Goal: Information Seeking & Learning: Check status

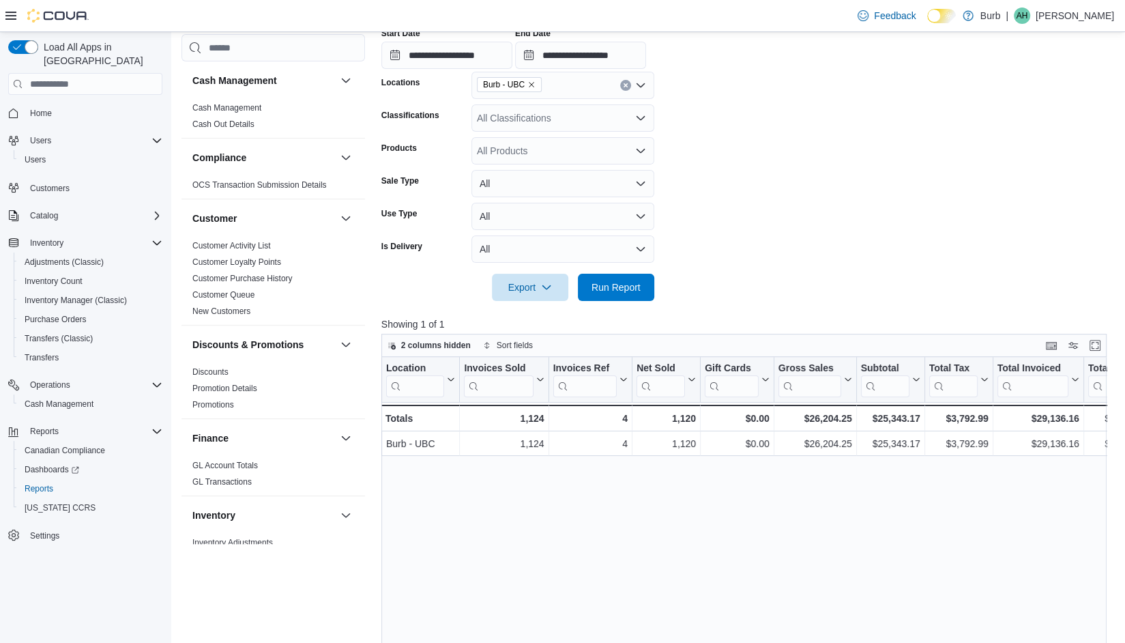
scroll to position [766, 0]
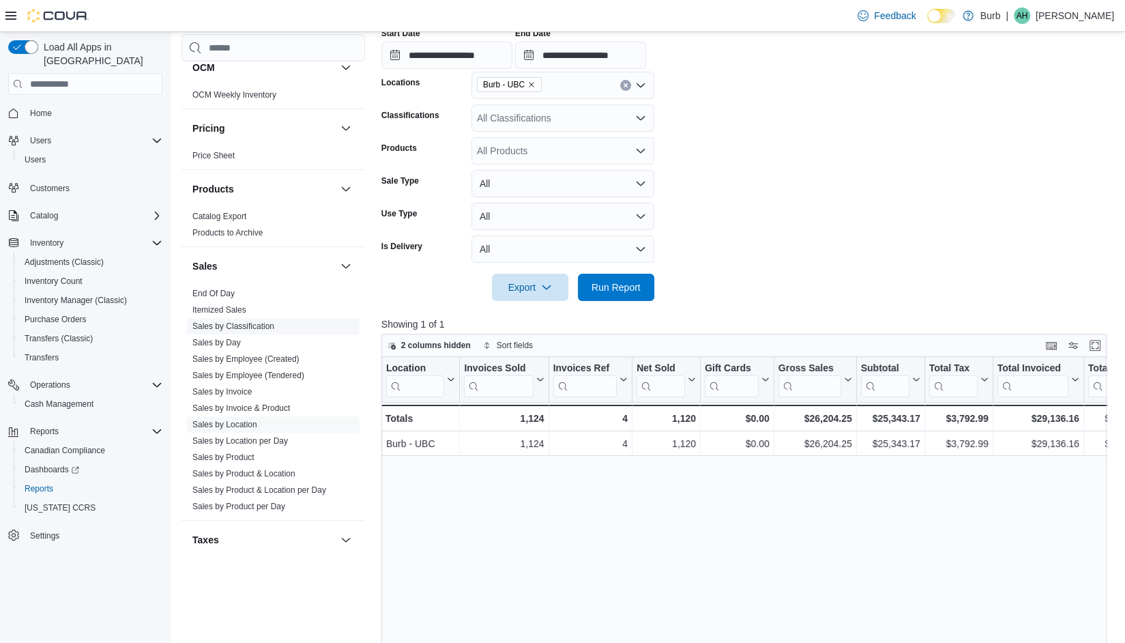
click at [251, 324] on link "Sales by Classification" at bounding box center [233, 326] width 82 height 10
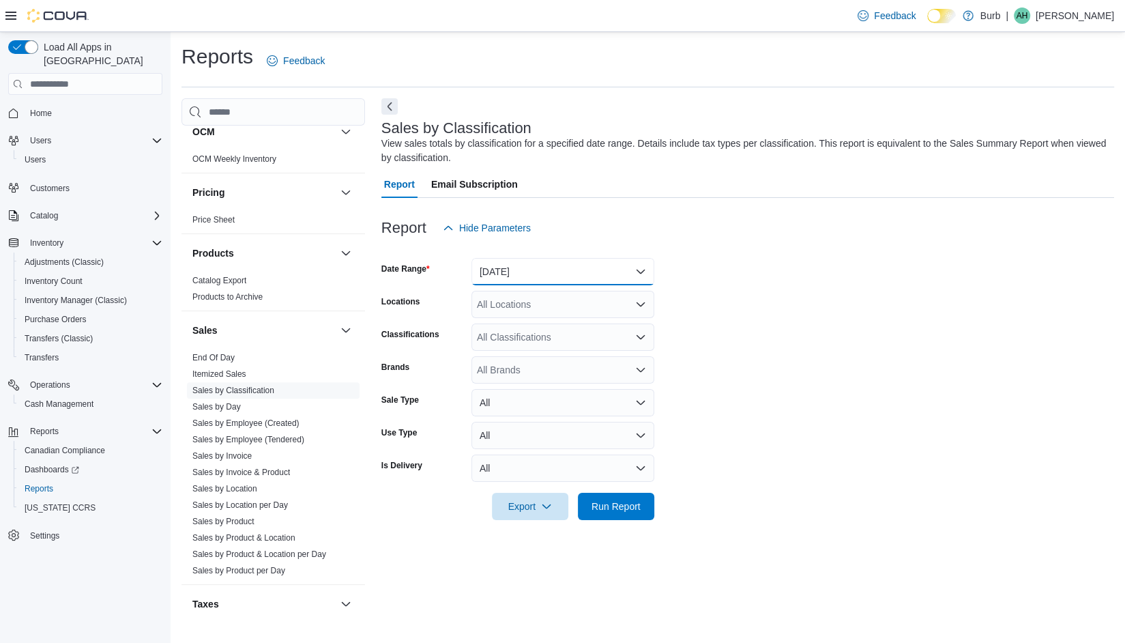
click at [536, 263] on button "[DATE]" at bounding box center [562, 271] width 183 height 27
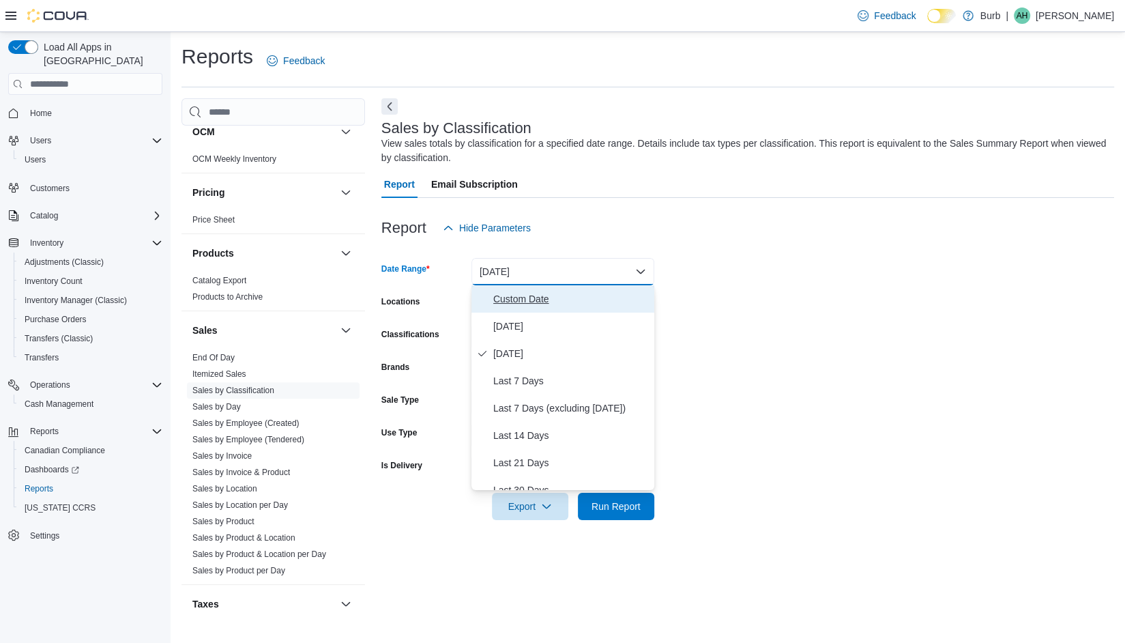
click at [499, 311] on button "Custom Date" at bounding box center [562, 298] width 183 height 27
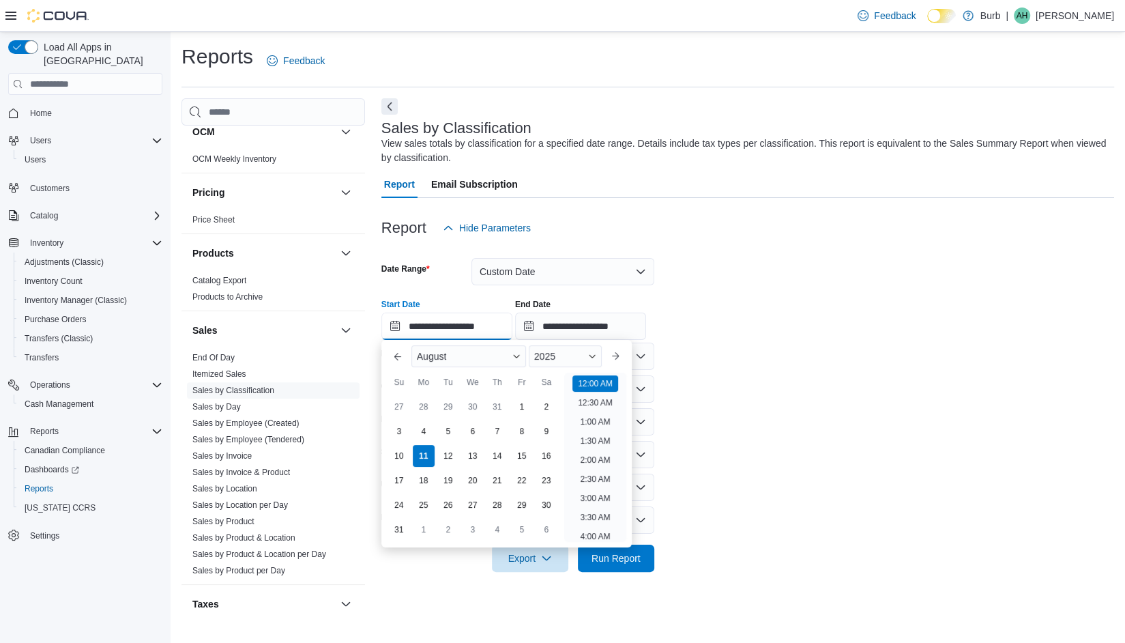
click at [418, 335] on input "**********" at bounding box center [446, 325] width 131 height 27
click at [426, 437] on div "4" at bounding box center [423, 431] width 24 height 24
type input "**********"
click at [611, 317] on input "**********" at bounding box center [580, 325] width 131 height 27
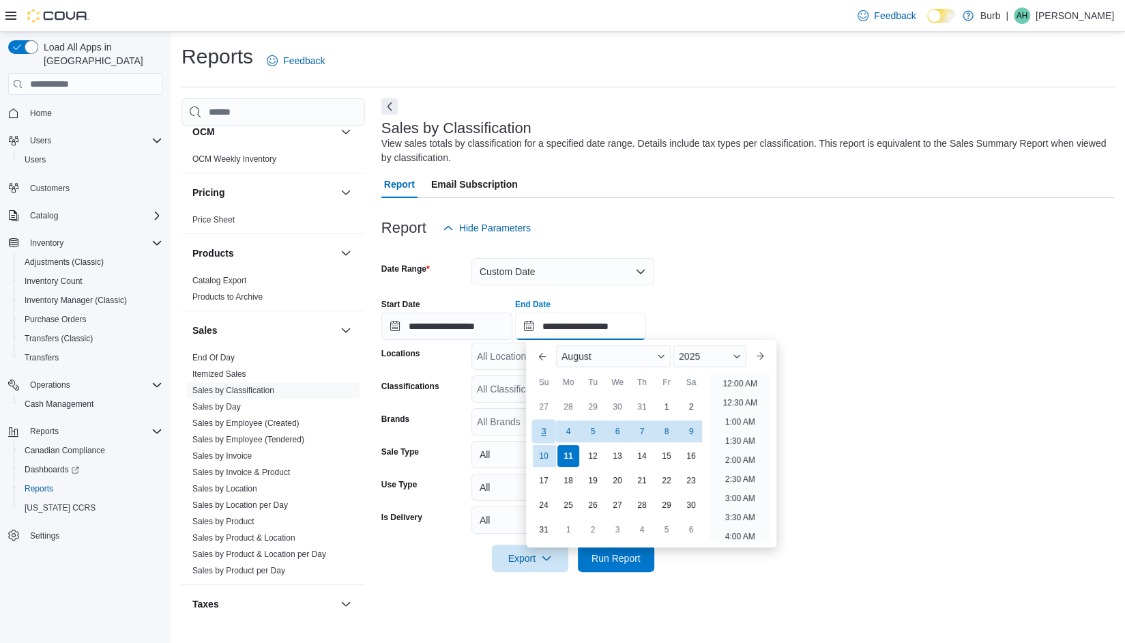
scroll to position [750, 0]
click at [544, 450] on div "10" at bounding box center [544, 455] width 24 height 24
type input "**********"
click at [750, 270] on form "**********" at bounding box center [747, 407] width 733 height 330
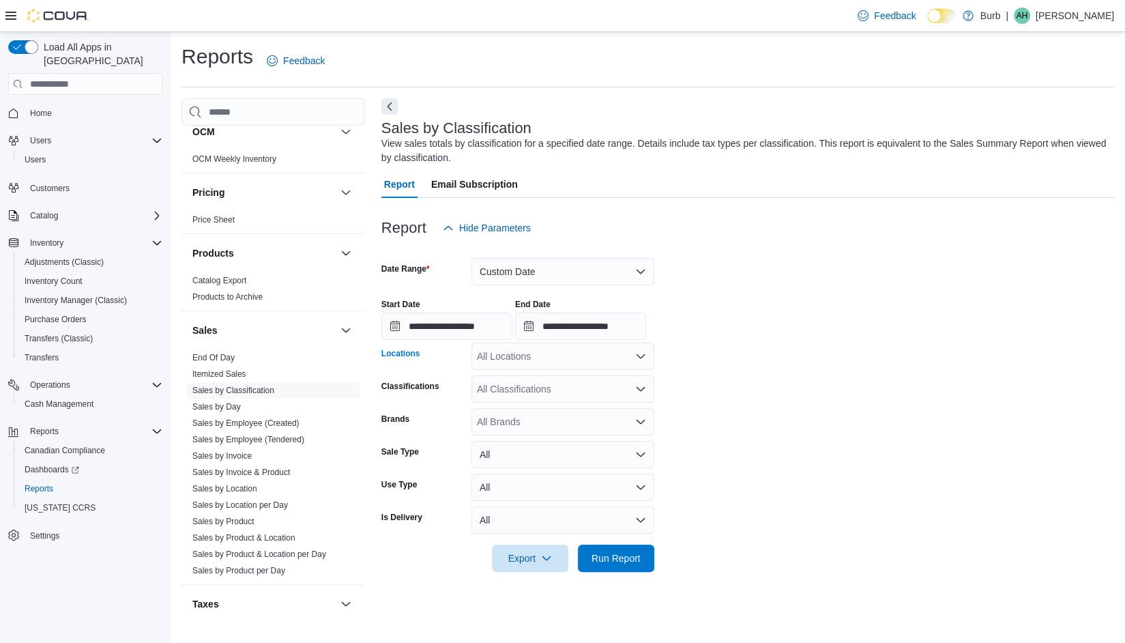
click at [566, 351] on div "All Locations" at bounding box center [562, 356] width 183 height 27
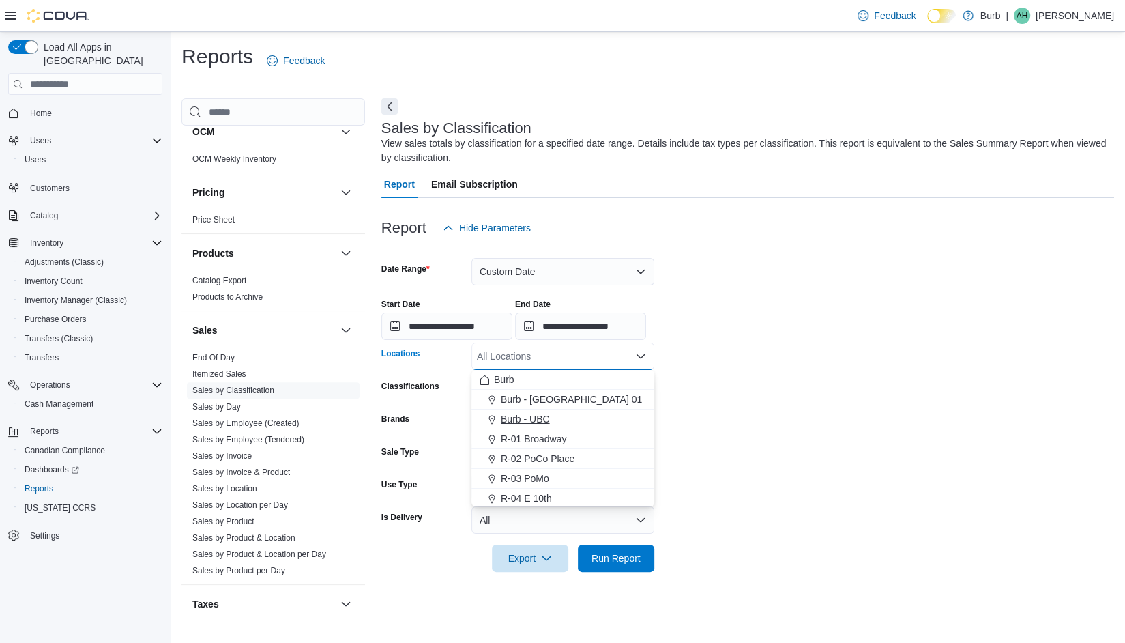
click at [538, 420] on span "Burb - UBC" at bounding box center [525, 419] width 49 height 14
click at [730, 396] on form "**********" at bounding box center [747, 407] width 733 height 330
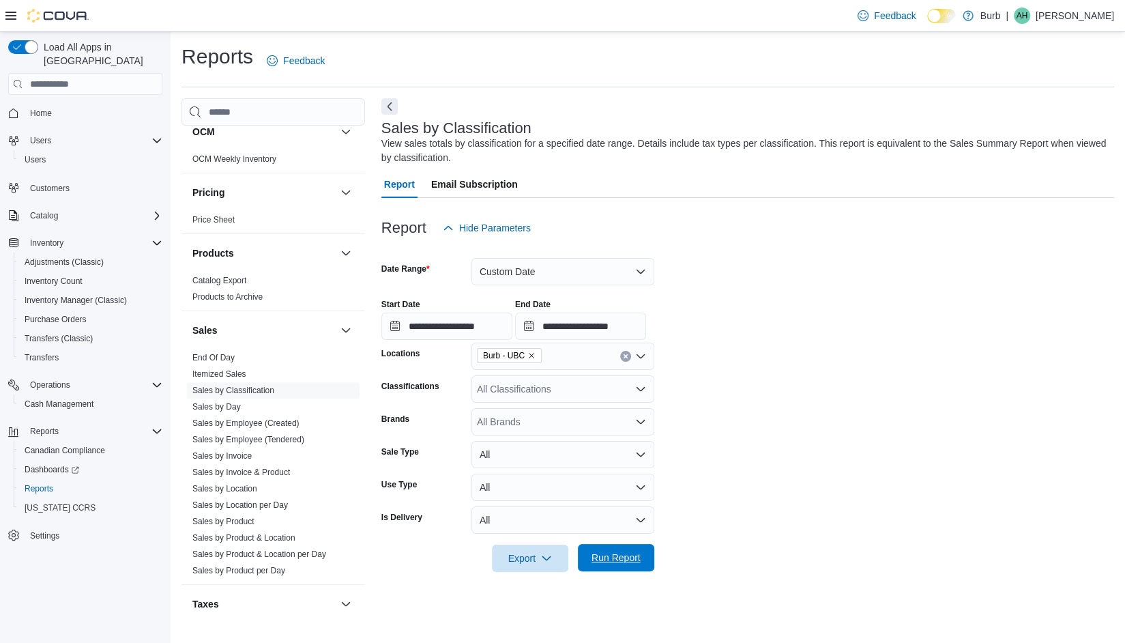
click at [616, 551] on span "Run Report" at bounding box center [616, 558] width 49 height 14
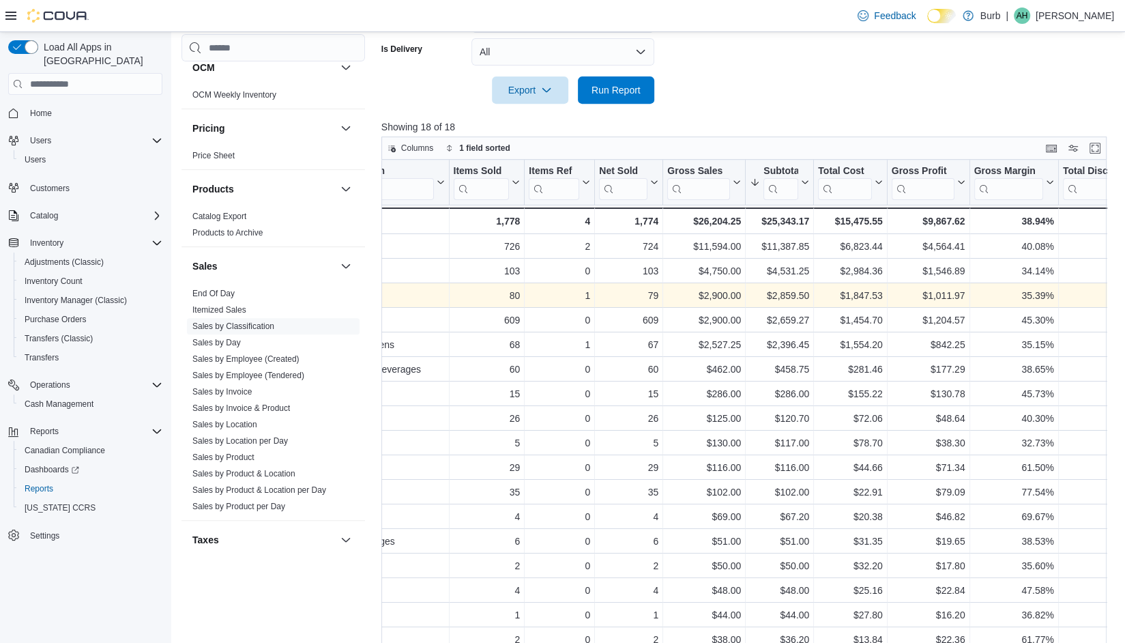
scroll to position [0, 50]
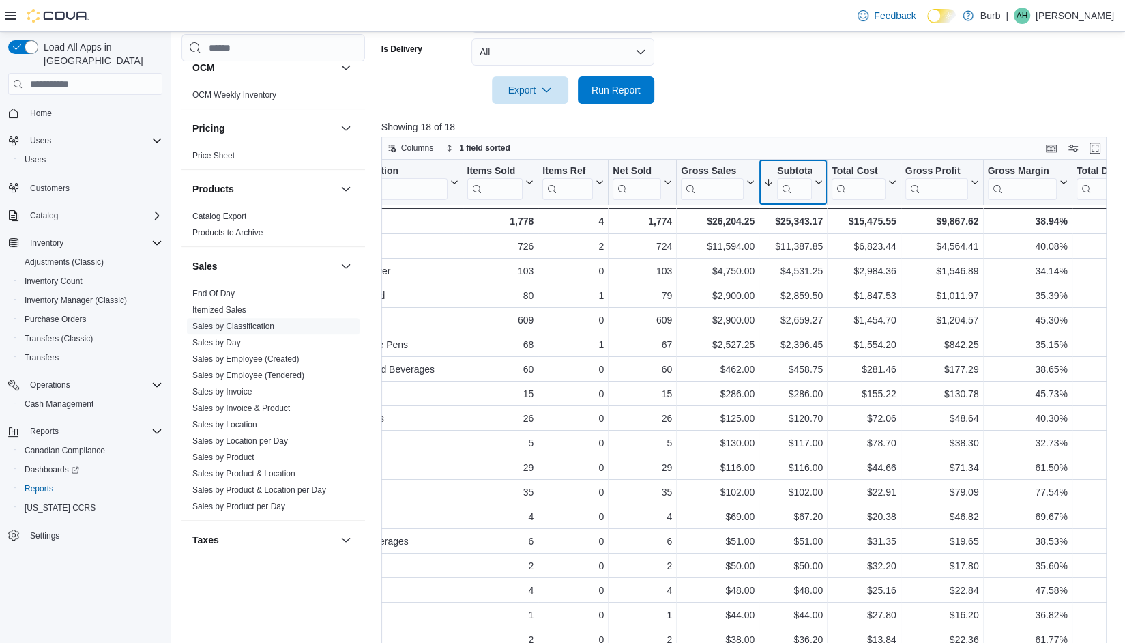
click at [796, 167] on div "Subtotal" at bounding box center [794, 171] width 35 height 13
click at [772, 254] on button "Sort High-Low" at bounding box center [790, 250] width 82 height 16
click at [788, 175] on div "Subtotal" at bounding box center [787, 171] width 48 height 13
click at [789, 255] on span "Sort High-Low" at bounding box center [800, 250] width 52 height 11
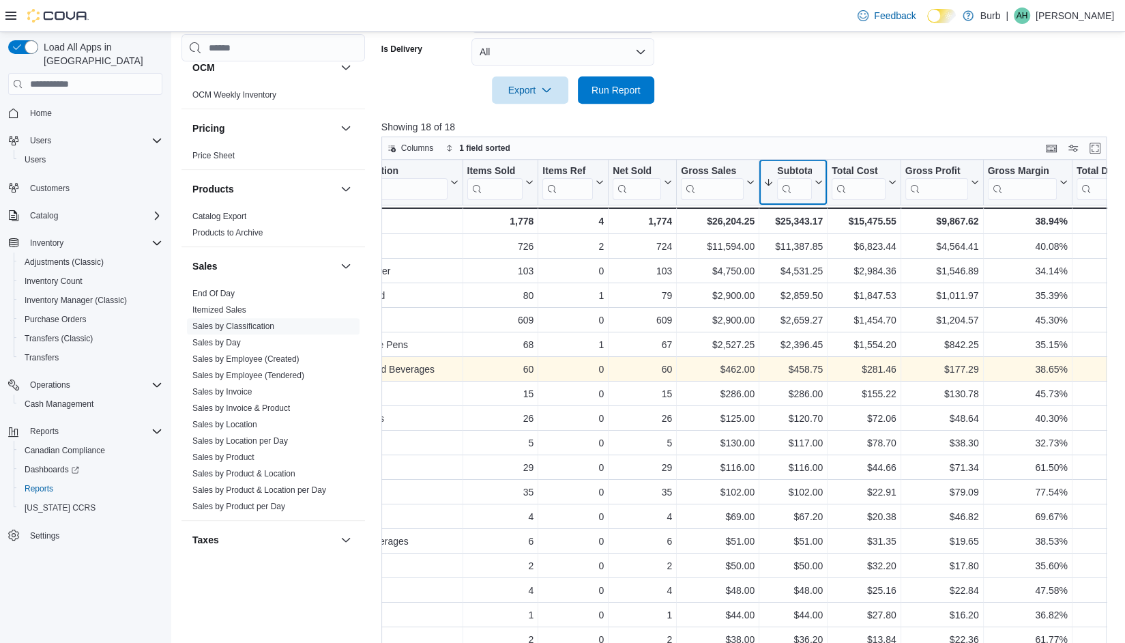
scroll to position [0, 0]
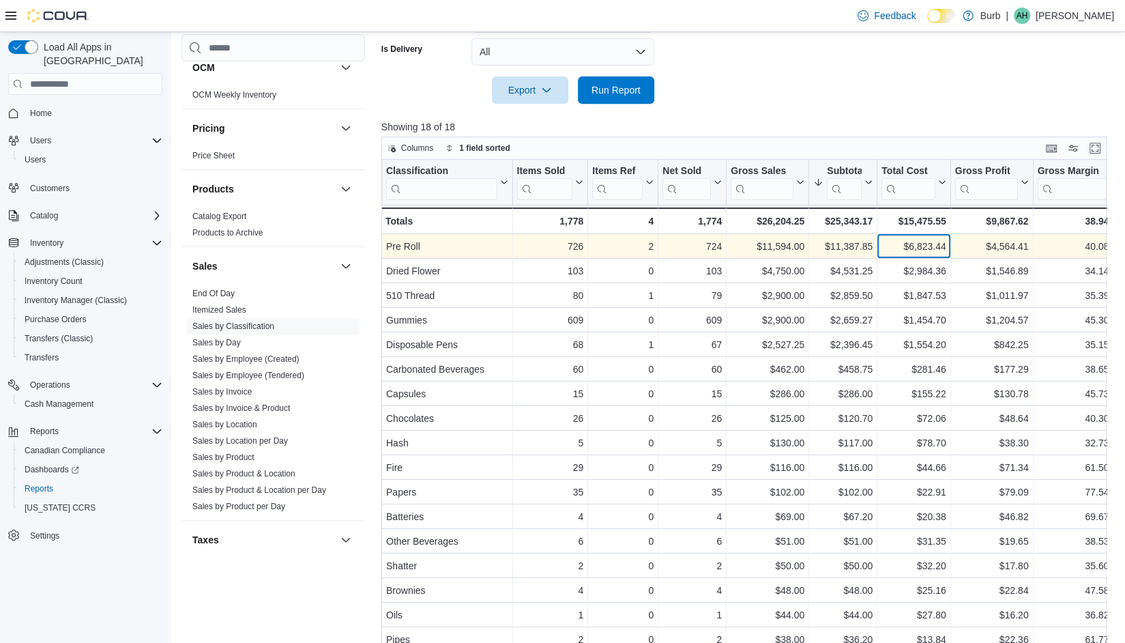
click at [925, 247] on div "$6,823.44" at bounding box center [914, 246] width 64 height 16
click at [831, 252] on div "$11,387.85" at bounding box center [842, 246] width 59 height 16
copy div "11,387.85"
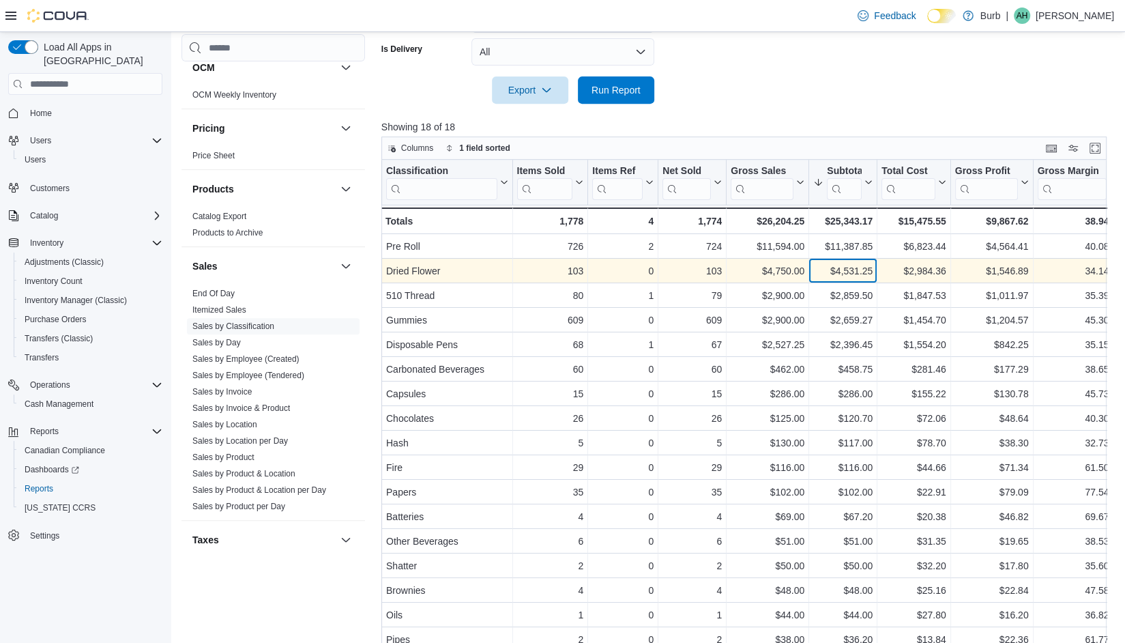
click at [851, 273] on div "$4,531.25" at bounding box center [842, 271] width 59 height 16
copy div "4,531.25"
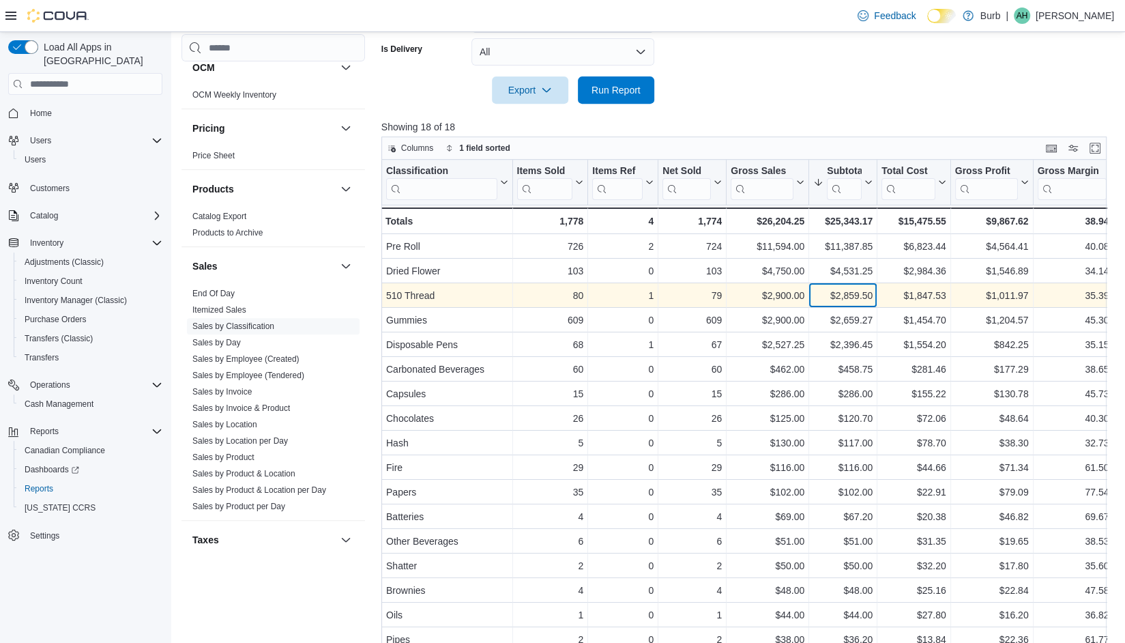
click at [873, 290] on div "$2,859.50 - Subtotal, column 6, row 3" at bounding box center [843, 295] width 68 height 25
click at [867, 291] on div "$2,859.50" at bounding box center [842, 295] width 59 height 16
copy div "2,859.50"
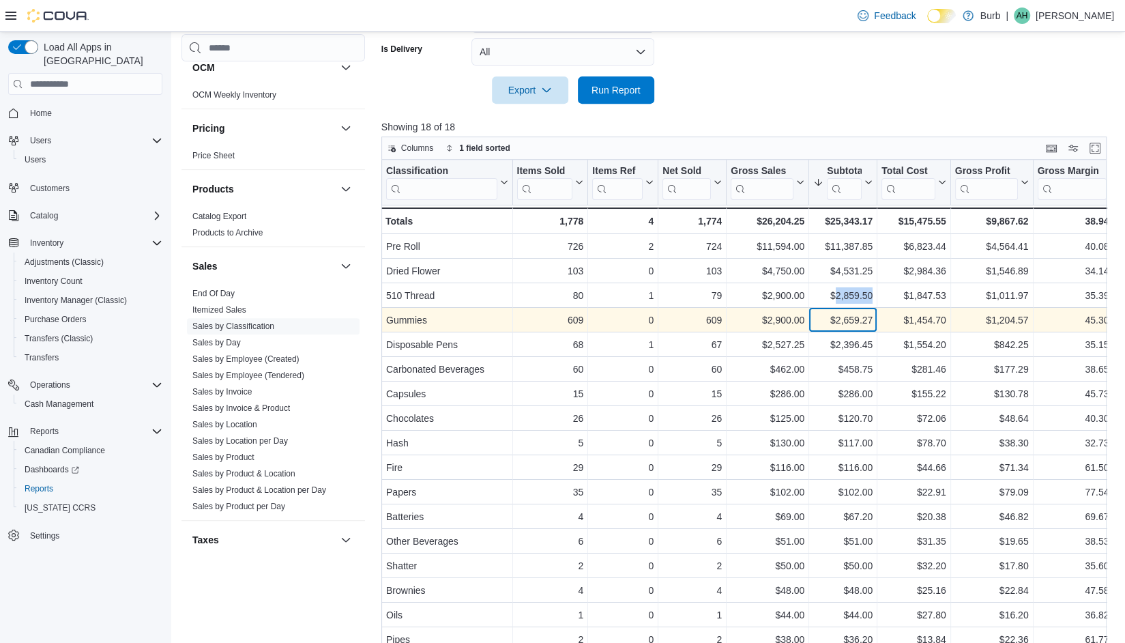
click at [853, 323] on div "$2,659.27" at bounding box center [842, 320] width 59 height 16
copy div "2,659.27"
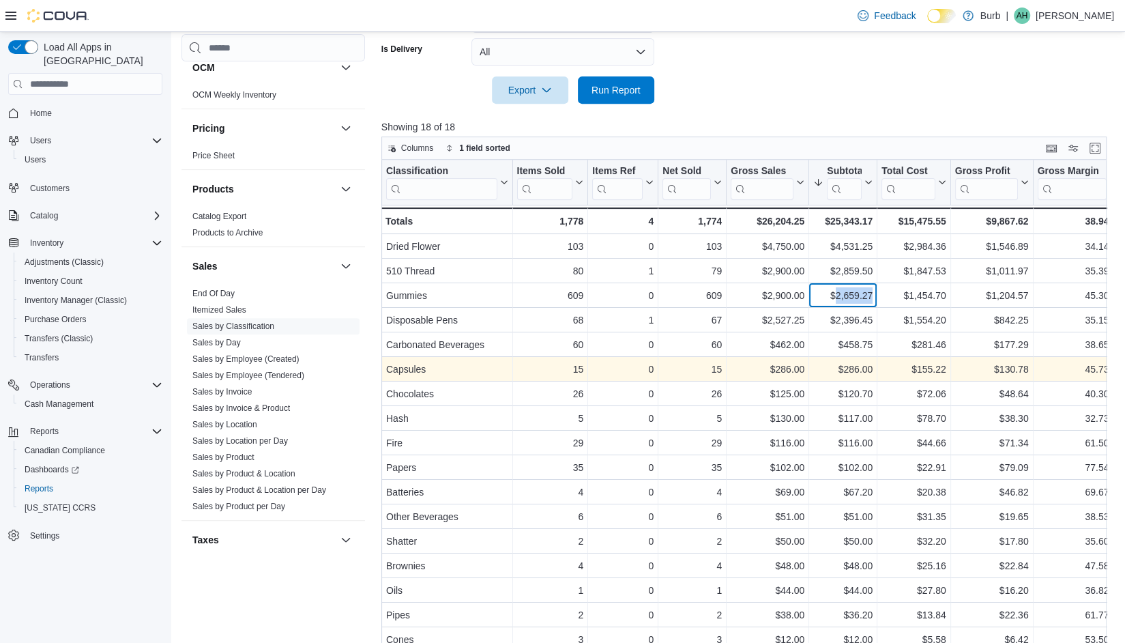
scroll to position [486, 0]
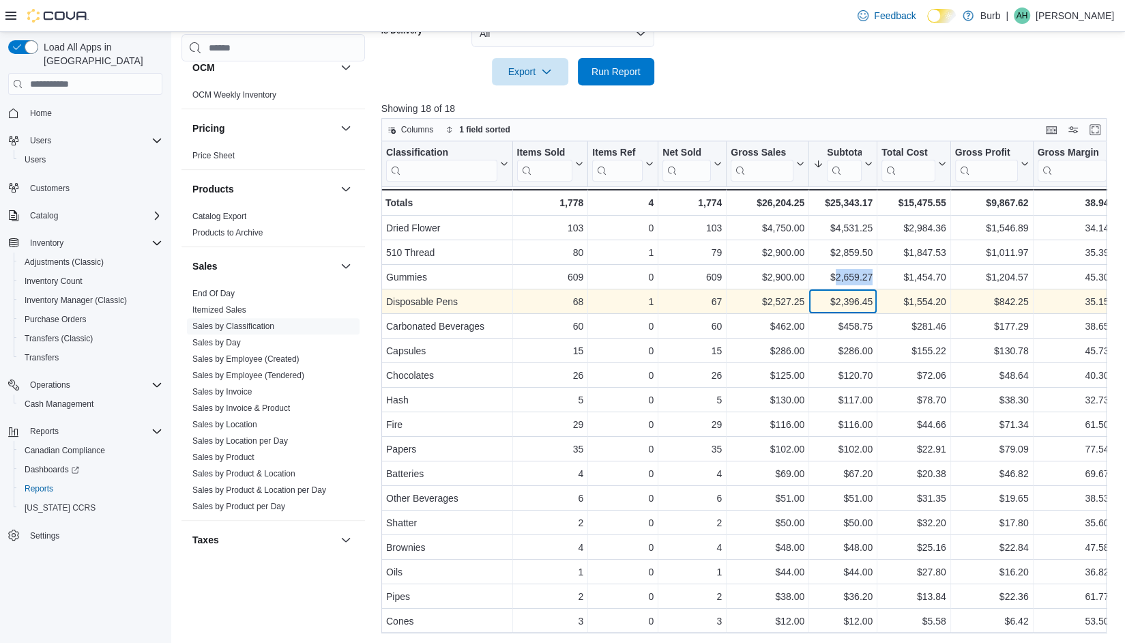
click at [855, 295] on div "$2,396.45" at bounding box center [842, 301] width 59 height 16
copy div "2,396.45"
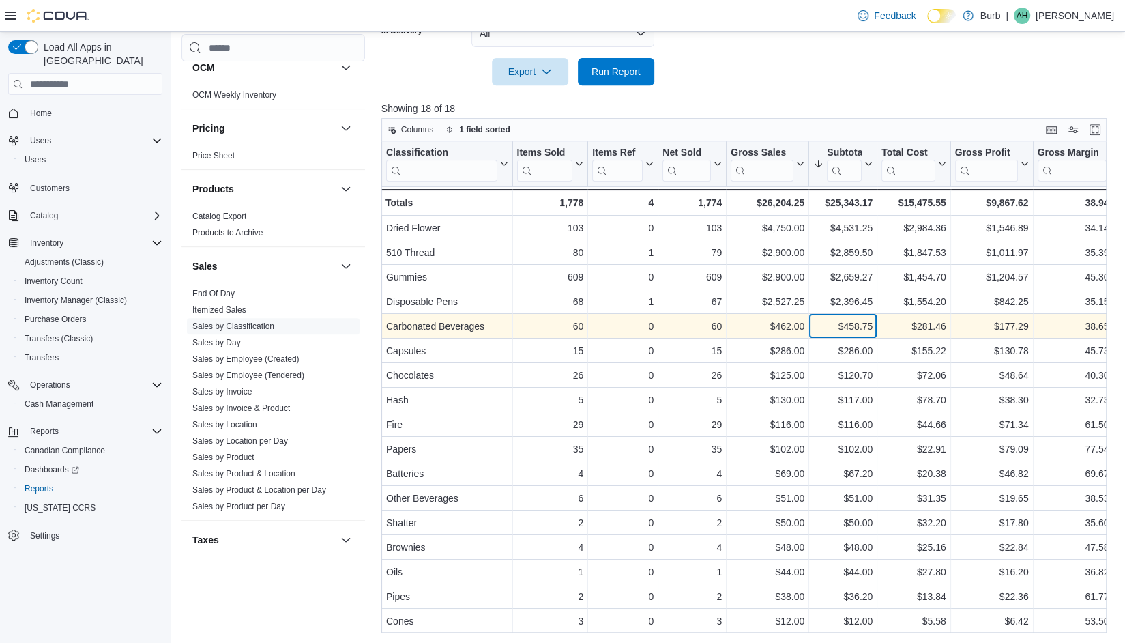
click at [858, 319] on div "$458.75" at bounding box center [842, 326] width 59 height 16
copy div "458.75"
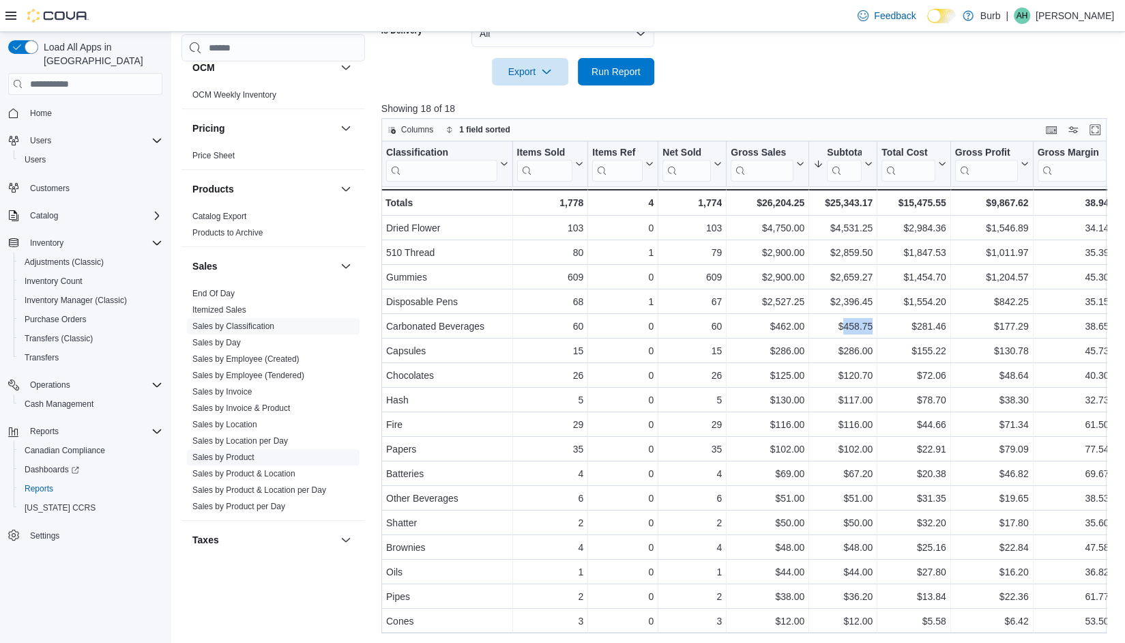
click at [203, 452] on link "Sales by Product" at bounding box center [223, 457] width 62 height 10
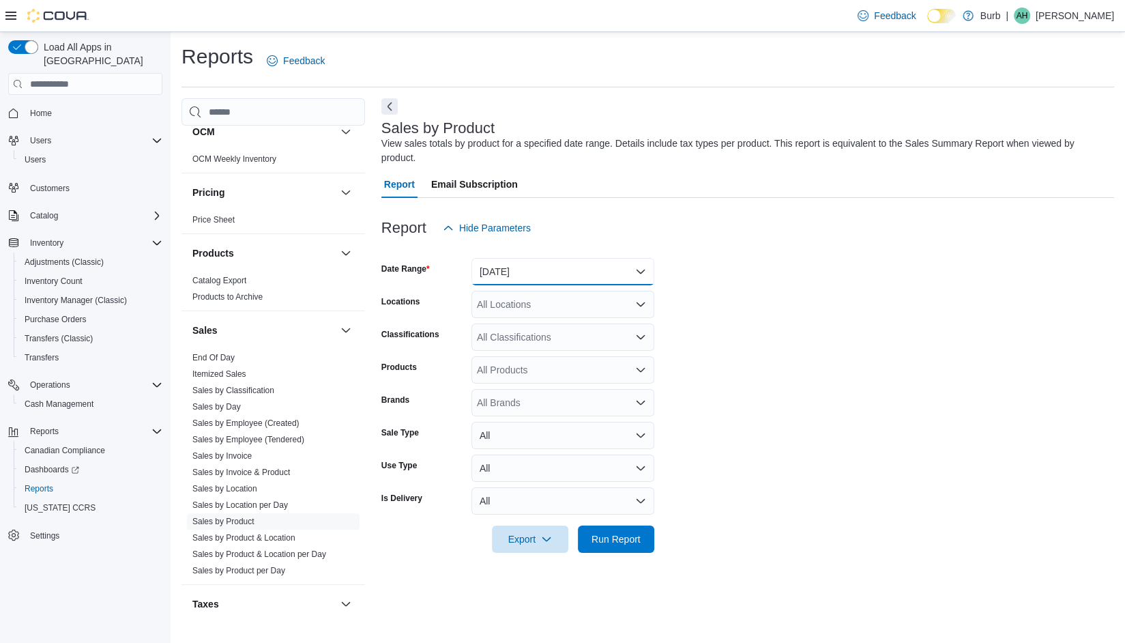
click at [580, 262] on button "[DATE]" at bounding box center [562, 271] width 183 height 27
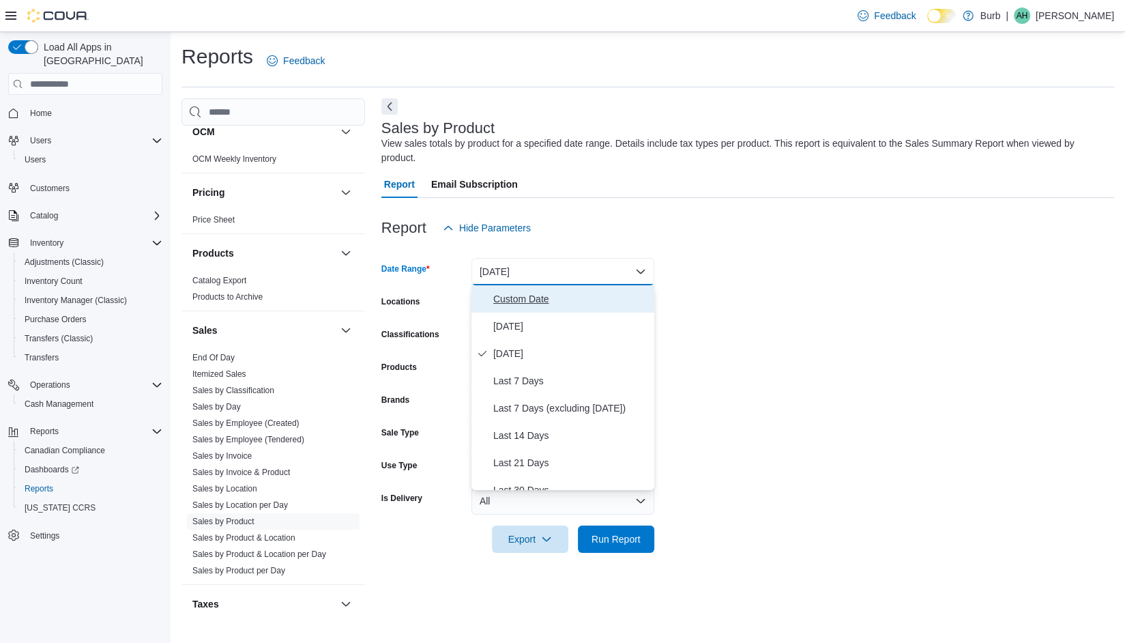
click at [542, 301] on span "Custom Date" at bounding box center [571, 299] width 156 height 16
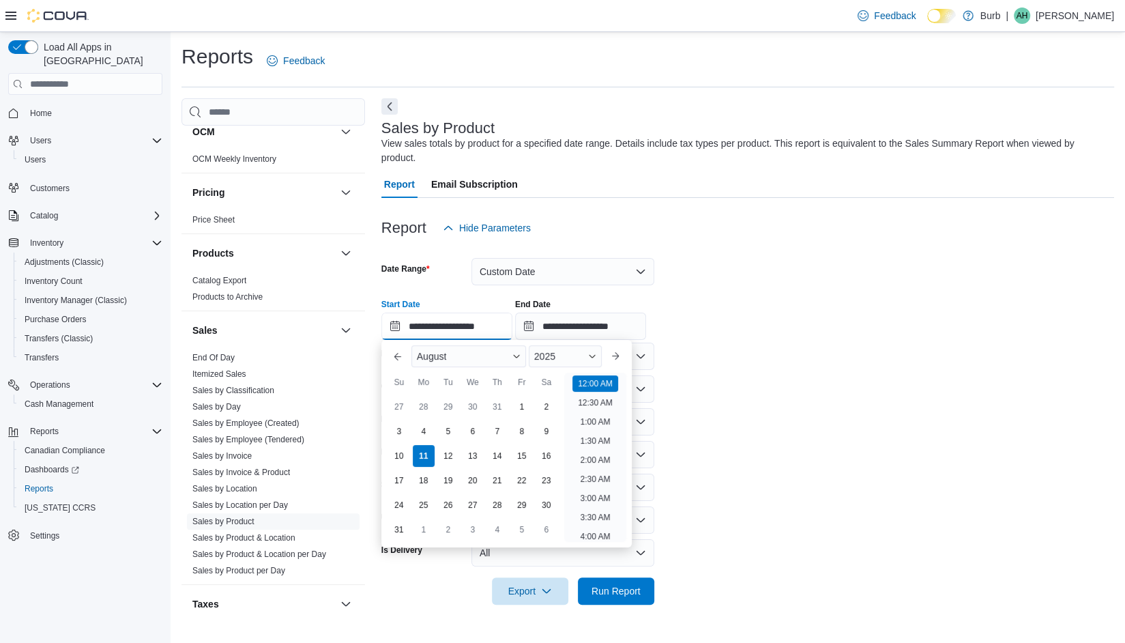
click at [479, 327] on input "**********" at bounding box center [446, 325] width 131 height 27
click at [433, 428] on div "4" at bounding box center [423, 431] width 24 height 24
type input "**********"
click at [617, 295] on div "**********" at bounding box center [747, 314] width 733 height 52
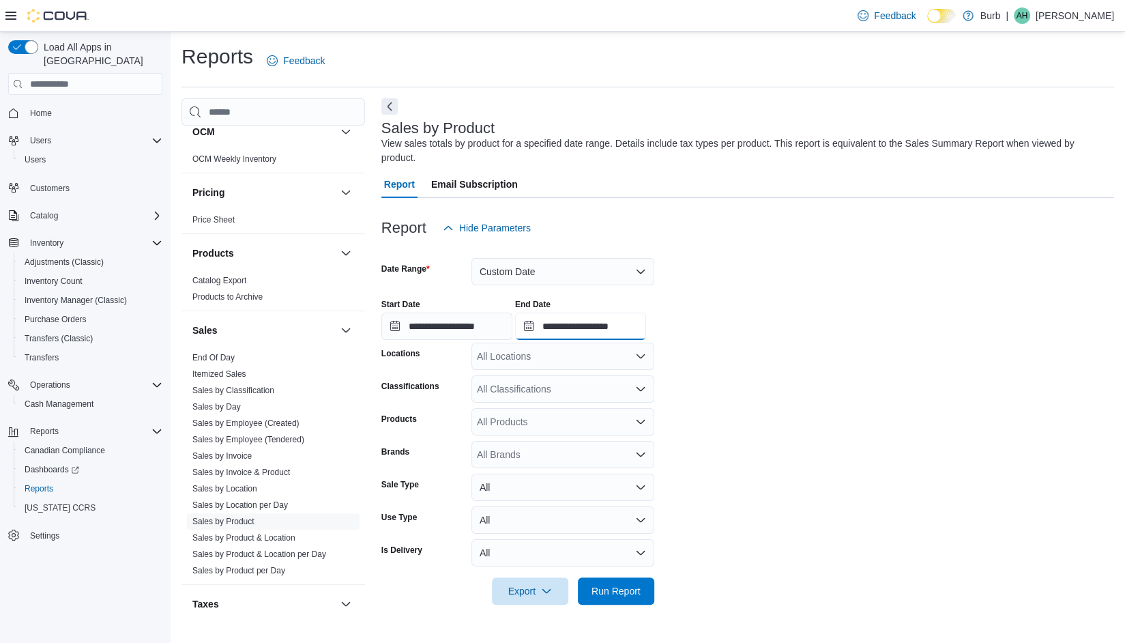
click at [607, 312] on input "**********" at bounding box center [580, 325] width 131 height 27
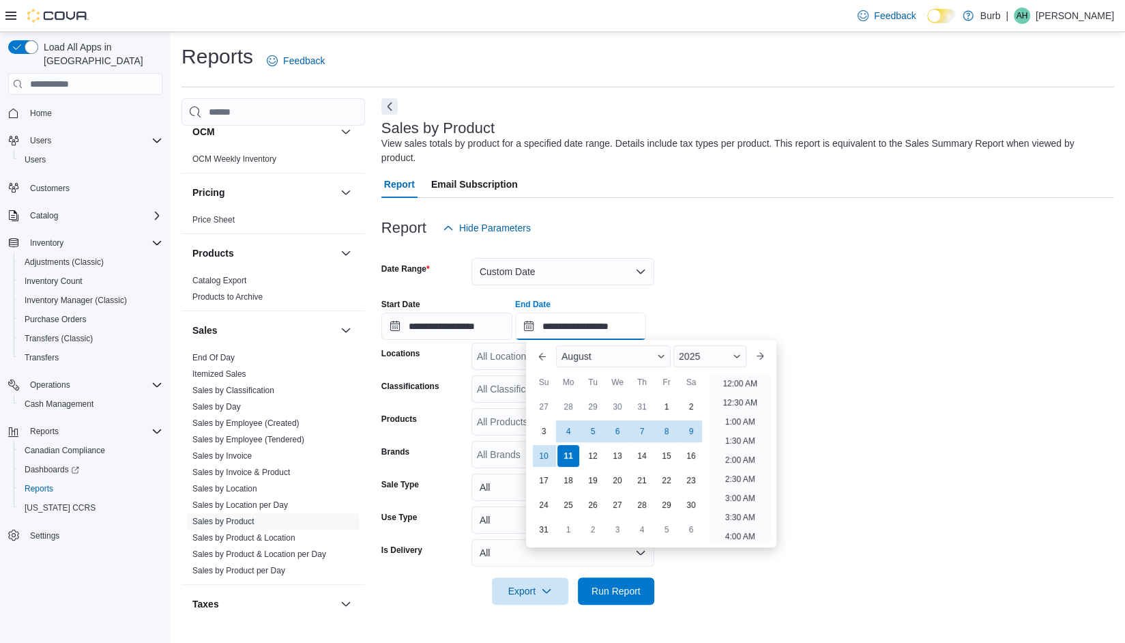
scroll to position [750, 0]
click at [552, 463] on div "10" at bounding box center [544, 455] width 24 height 24
type input "**********"
click at [755, 308] on div "**********" at bounding box center [747, 314] width 733 height 52
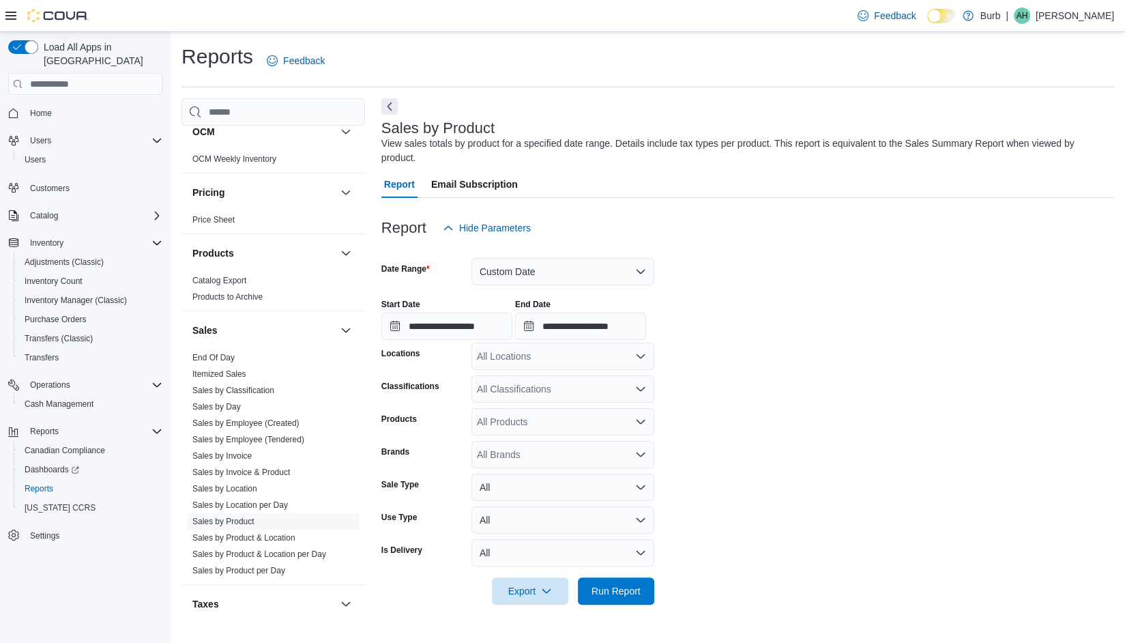
click at [571, 353] on div "All Locations" at bounding box center [562, 356] width 183 height 27
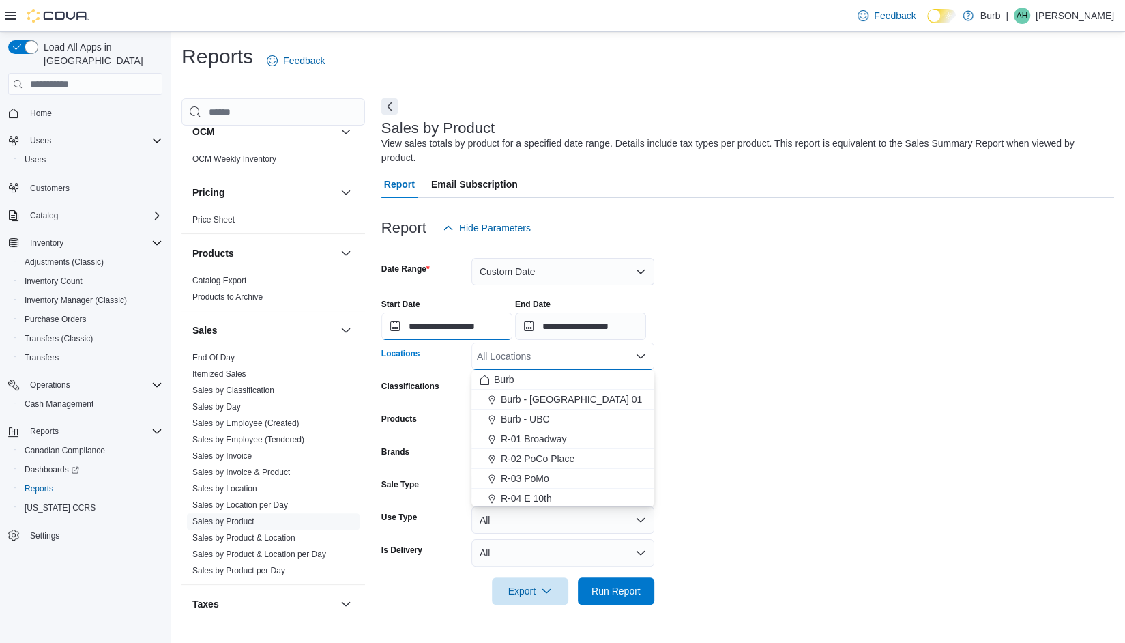
click at [466, 334] on input "**********" at bounding box center [446, 325] width 131 height 27
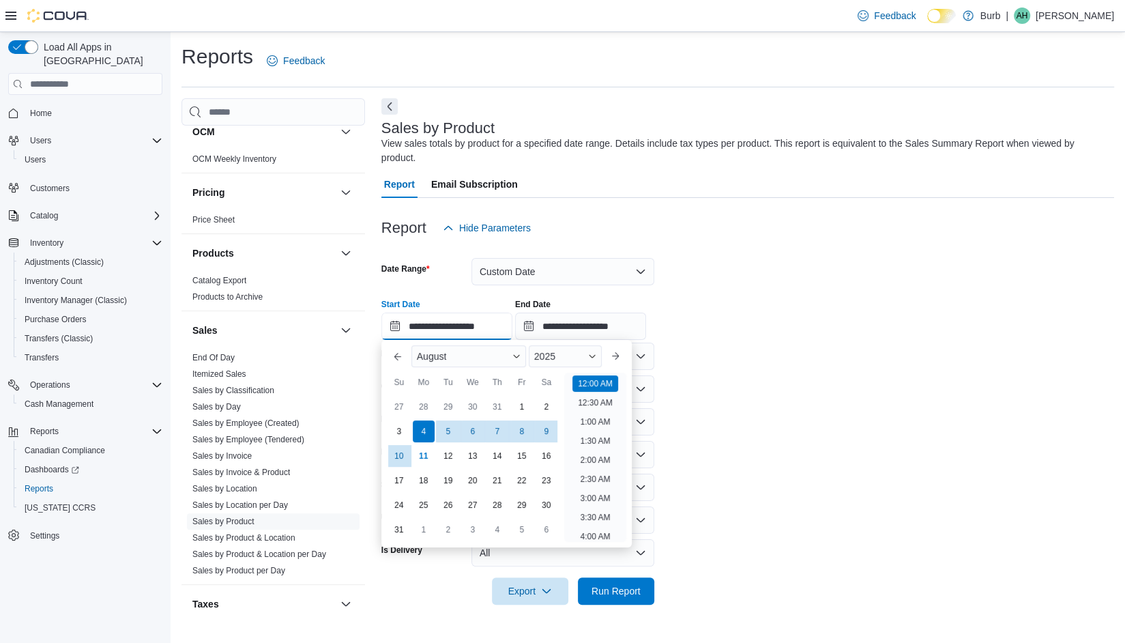
scroll to position [42, 0]
click at [860, 307] on div "**********" at bounding box center [747, 314] width 733 height 52
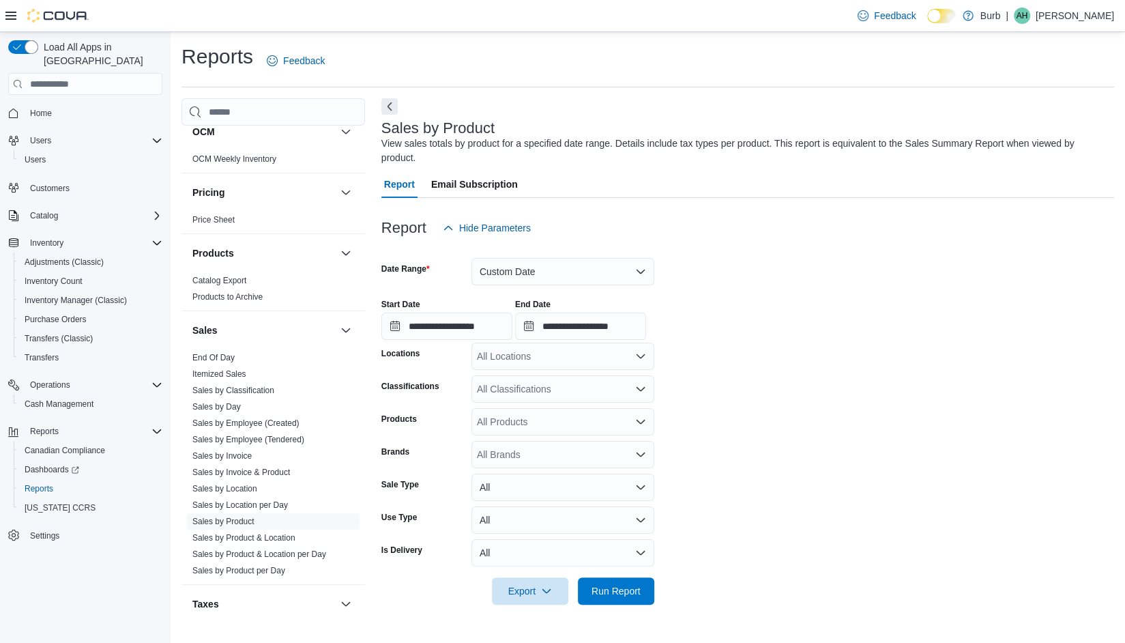
click at [605, 354] on div "All Locations" at bounding box center [562, 356] width 183 height 27
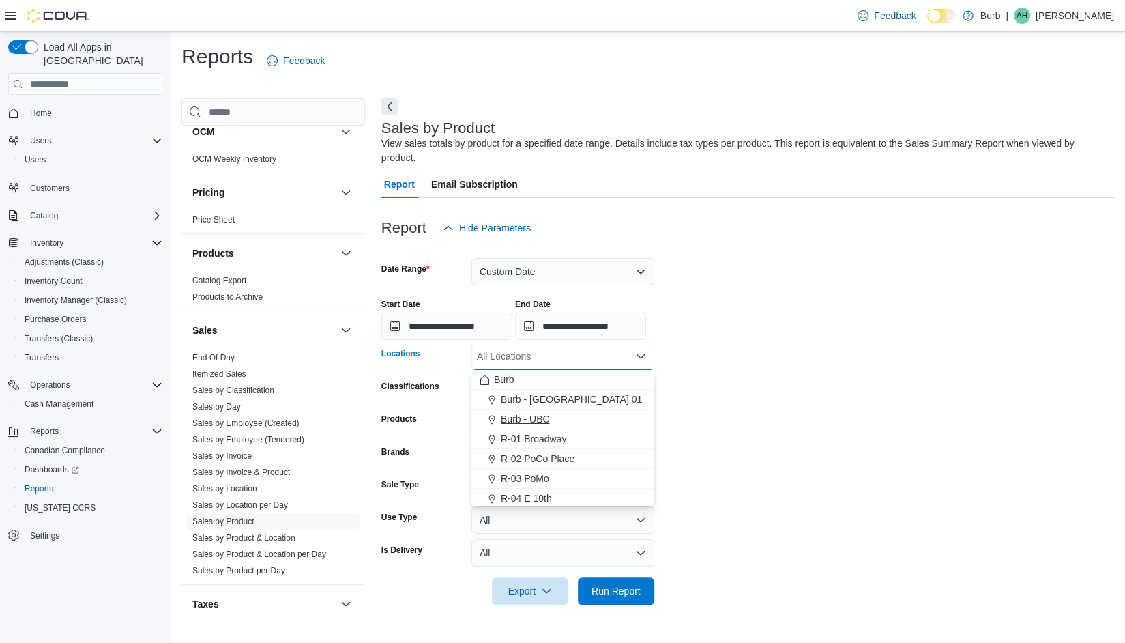
click at [532, 420] on span "Burb - UBC" at bounding box center [525, 419] width 49 height 14
click at [785, 388] on form "**********" at bounding box center [747, 423] width 733 height 363
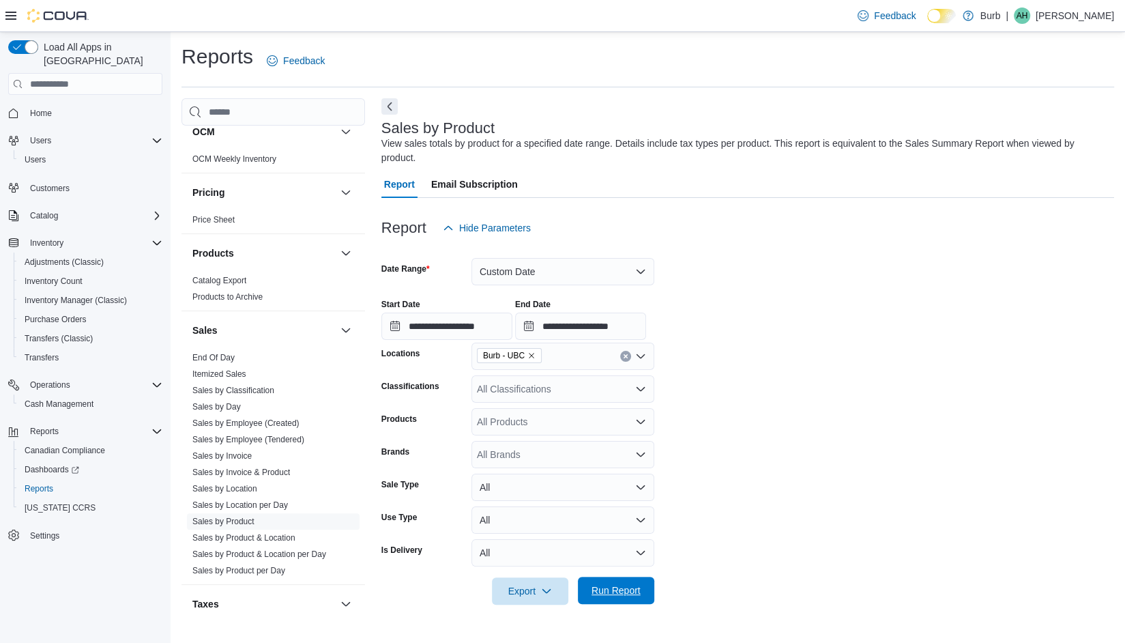
click at [598, 577] on span "Run Report" at bounding box center [616, 590] width 60 height 27
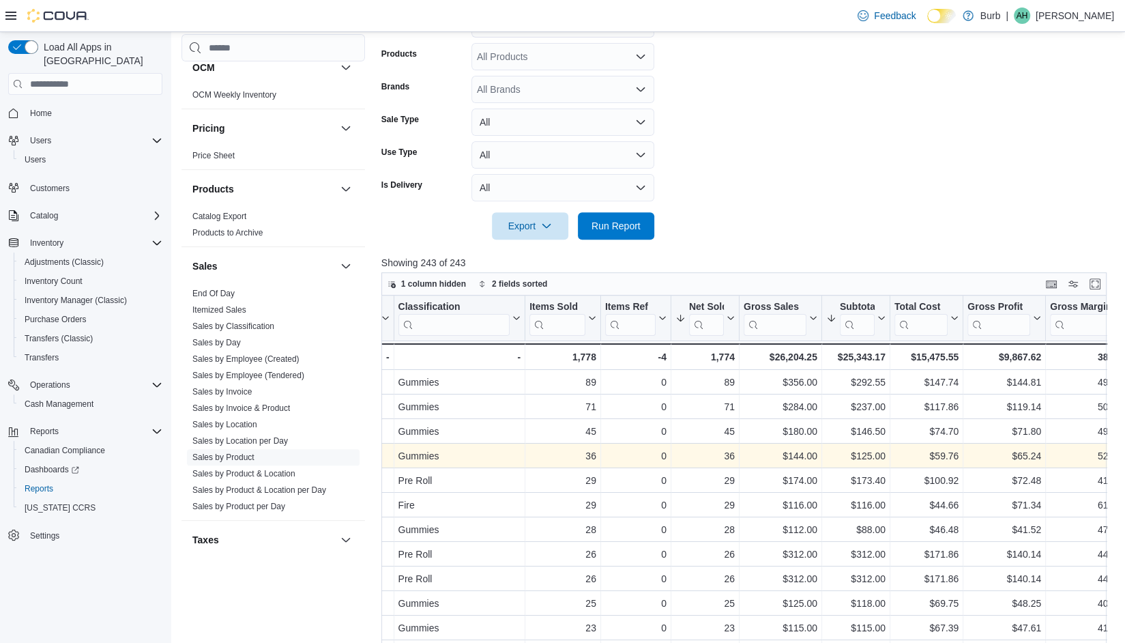
scroll to position [0, 551]
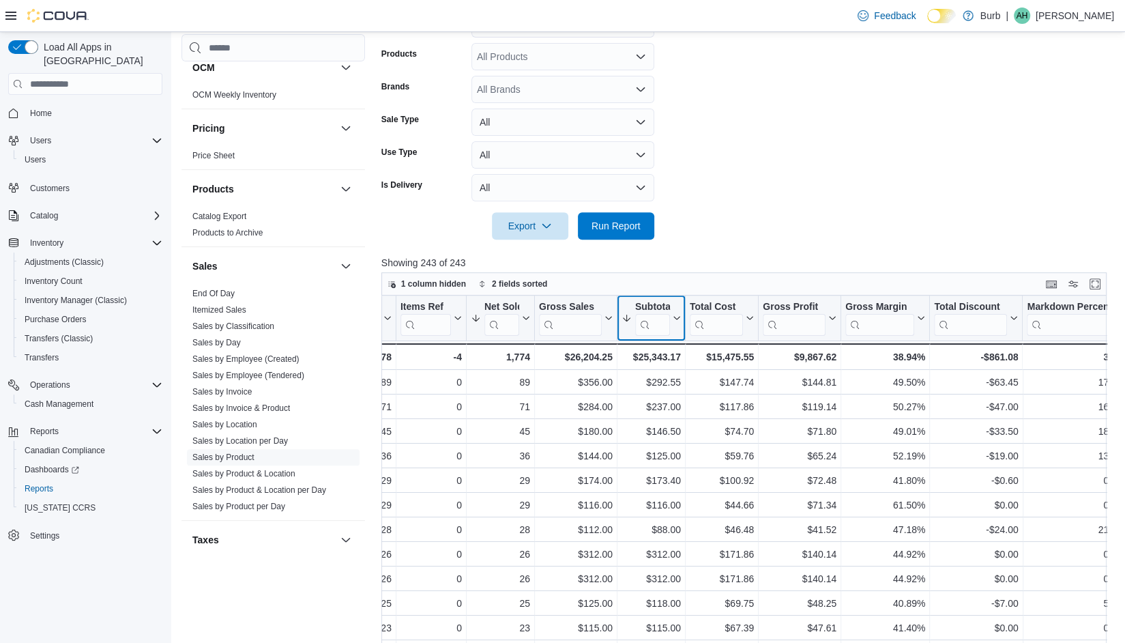
click at [664, 306] on div "Subtotal" at bounding box center [652, 307] width 35 height 13
click at [639, 381] on span "Sort High-Low" at bounding box center [658, 386] width 52 height 11
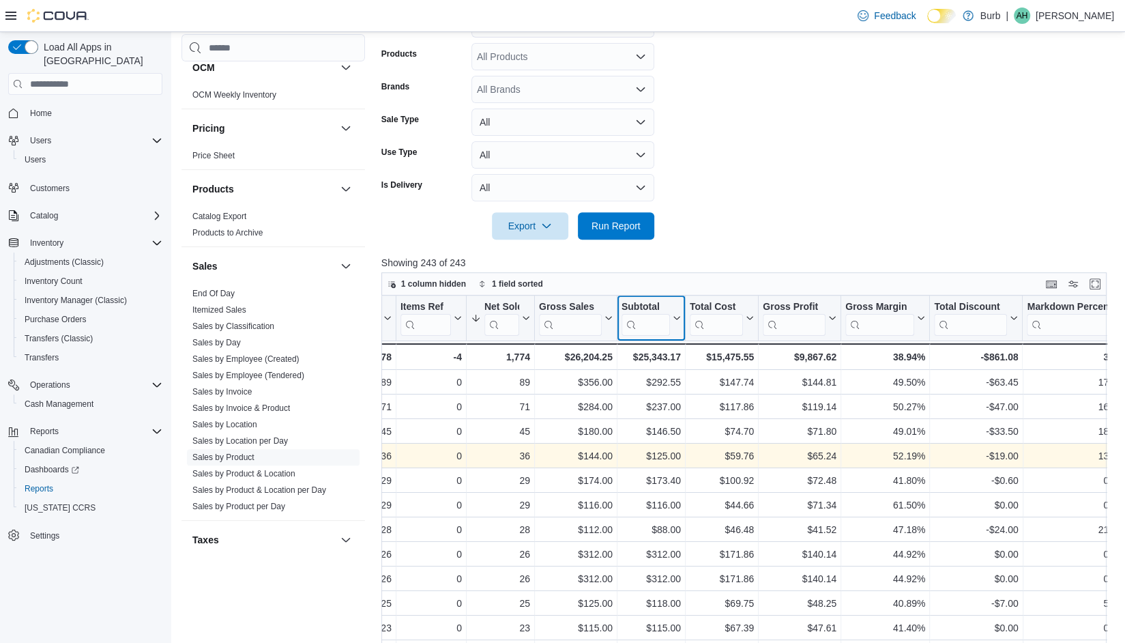
scroll to position [0, 513]
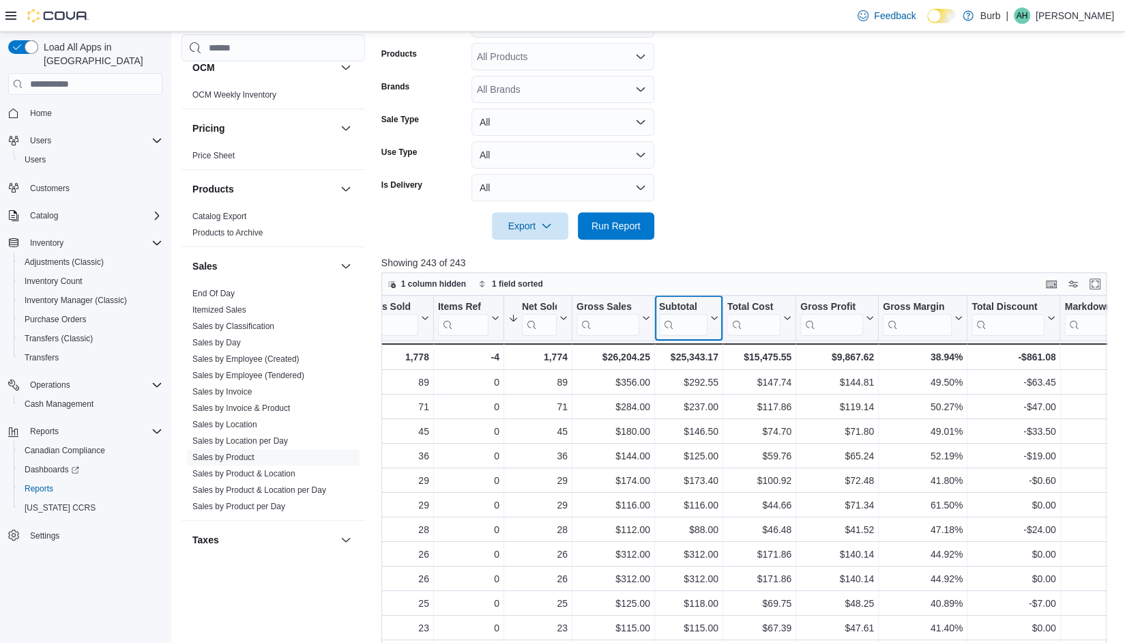
click at [703, 307] on div "Subtotal" at bounding box center [683, 307] width 48 height 13
click at [691, 381] on span "Sort High-Low" at bounding box center [695, 386] width 52 height 11
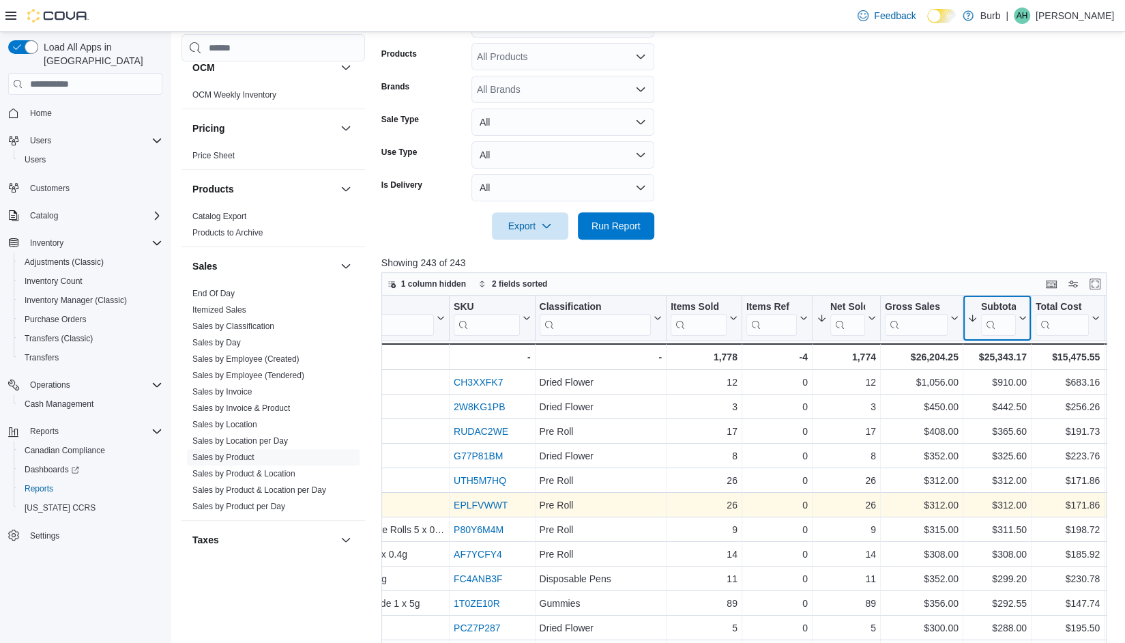
scroll to position [0, 208]
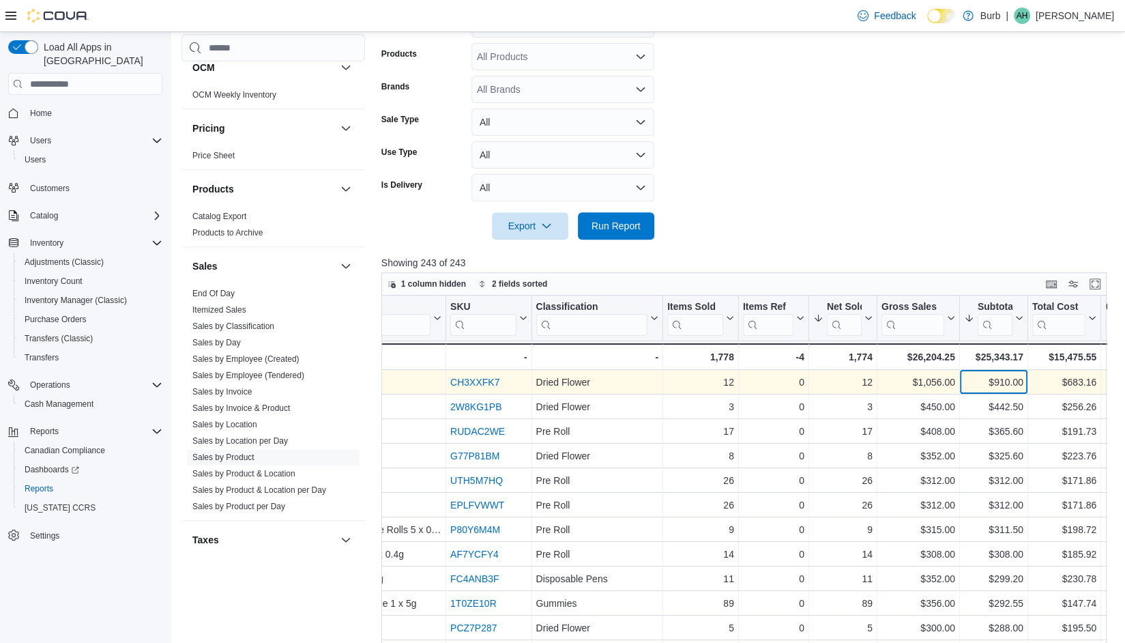
click at [1012, 388] on div "$910.00" at bounding box center [993, 382] width 59 height 16
copy div "910.00"
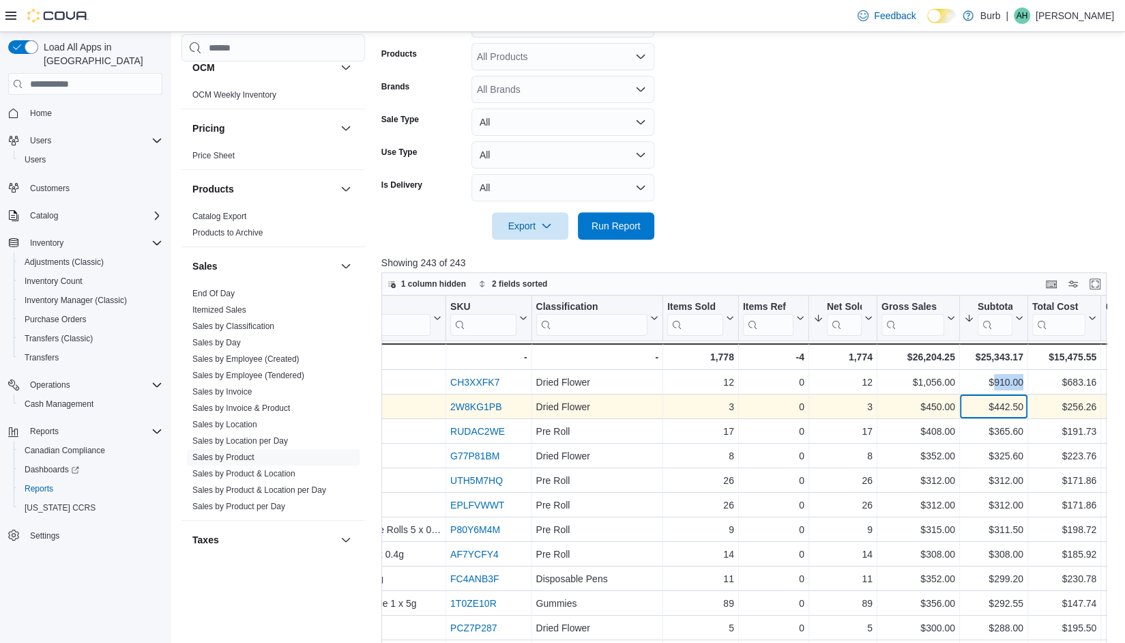
click at [1006, 411] on div "$442.50" at bounding box center [993, 406] width 59 height 16
copy div "442.50"
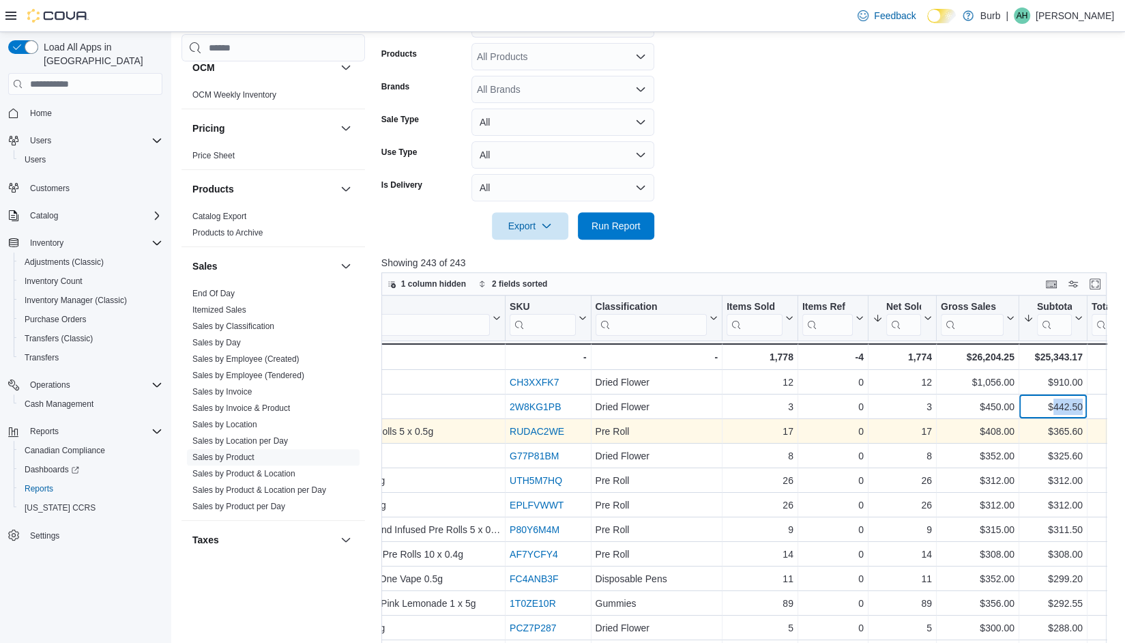
scroll to position [0, 152]
click at [1062, 432] on div "$365.60" at bounding box center [1049, 431] width 59 height 16
copy div "365.60"
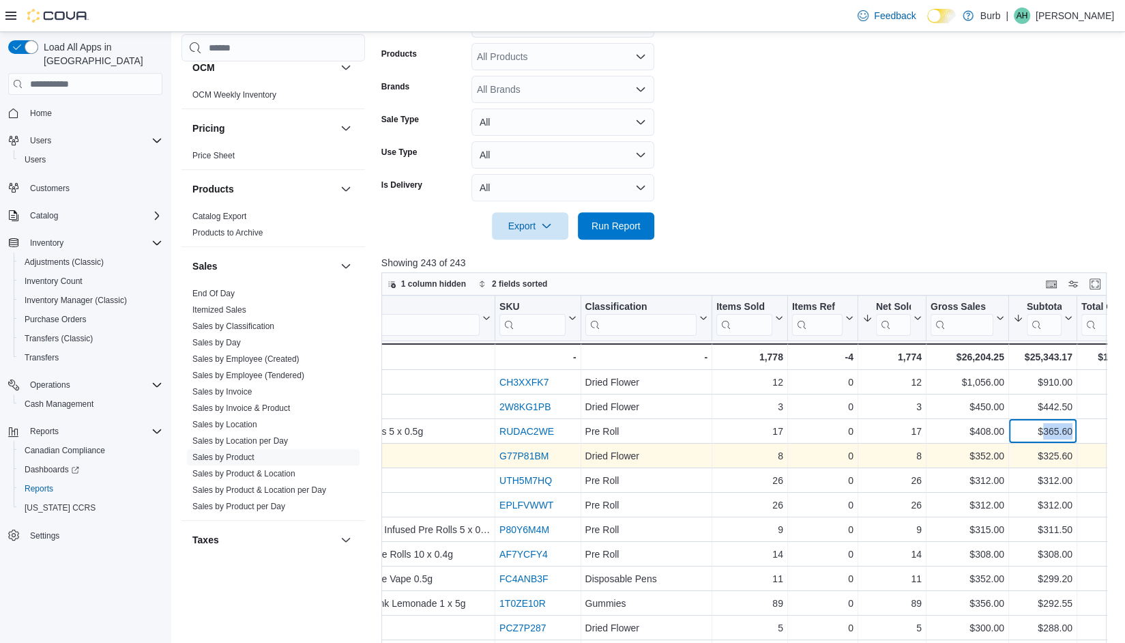
scroll to position [0, 244]
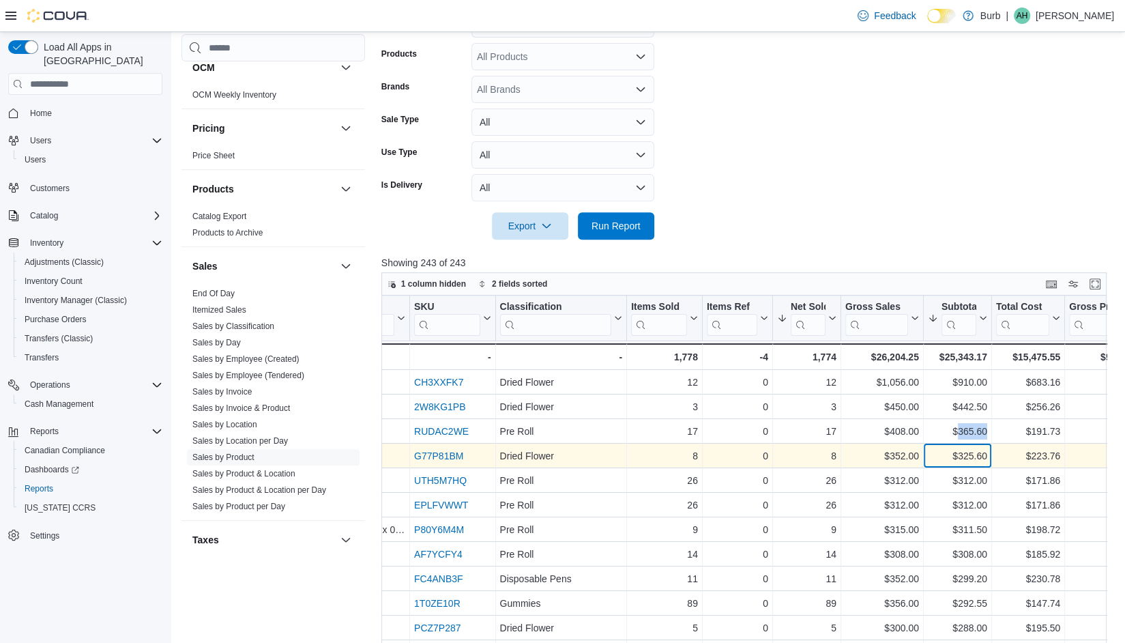
click at [974, 452] on div "$325.60" at bounding box center [957, 456] width 59 height 16
copy div "325.60"
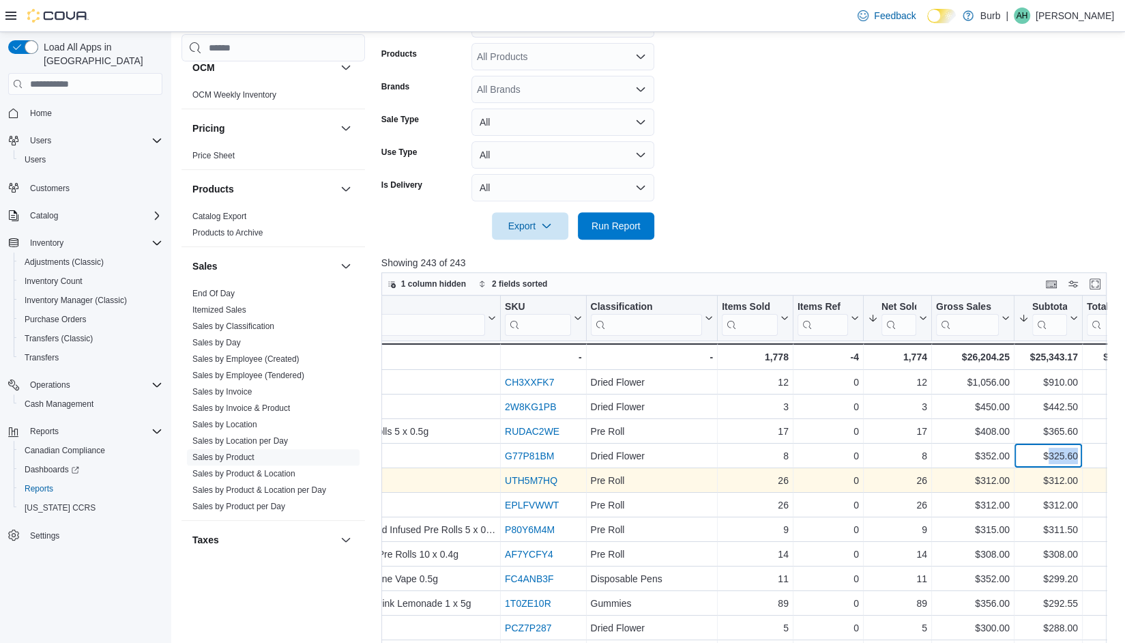
scroll to position [0, 157]
click at [1059, 480] on div "$312.00" at bounding box center [1044, 480] width 59 height 16
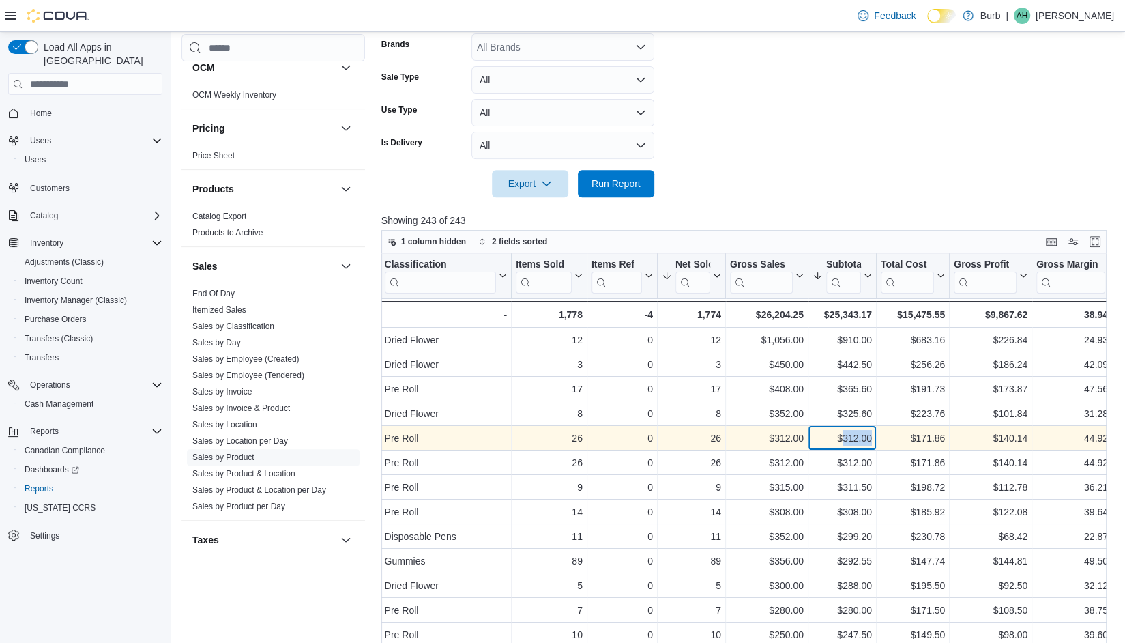
scroll to position [0, 370]
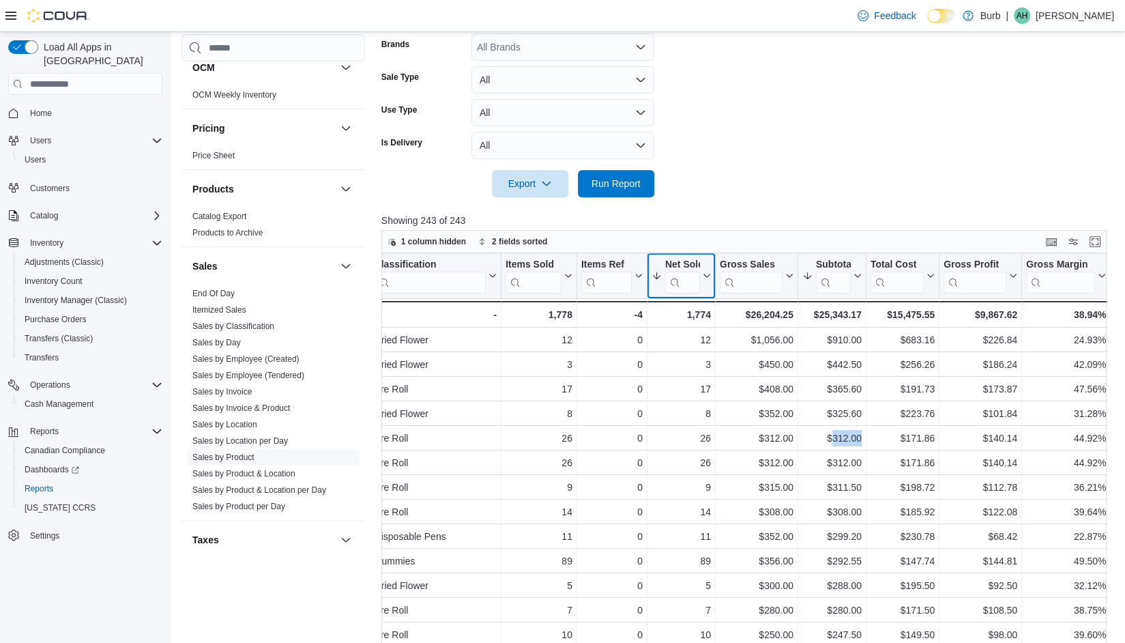
click at [703, 262] on button "Net Sold" at bounding box center [681, 276] width 59 height 35
click at [680, 350] on button "Sort High-Low" at bounding box center [678, 344] width 82 height 16
click at [695, 268] on div "Net Sold" at bounding box center [676, 265] width 48 height 13
click at [678, 346] on span "Sort High-Low" at bounding box center [688, 343] width 52 height 11
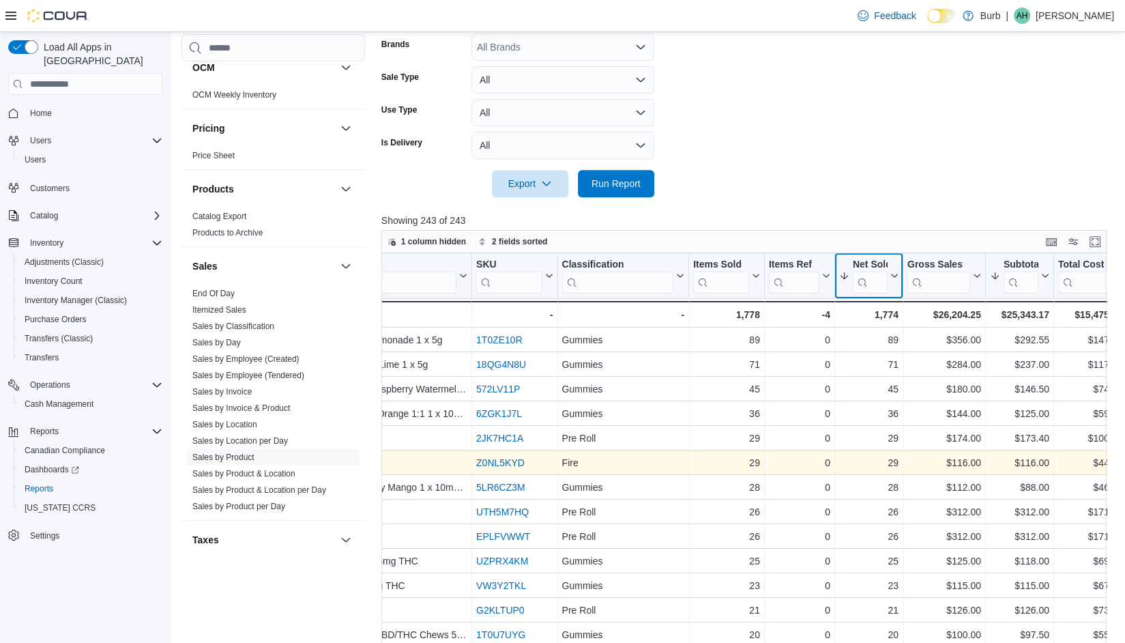
scroll to position [0, 0]
